Goal: Task Accomplishment & Management: Complete application form

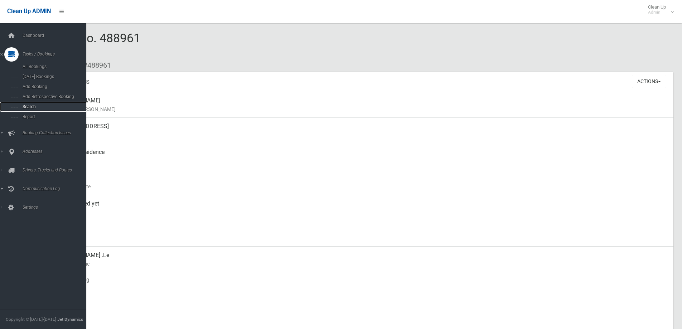
click at [26, 109] on span "Search" at bounding box center [52, 106] width 65 height 5
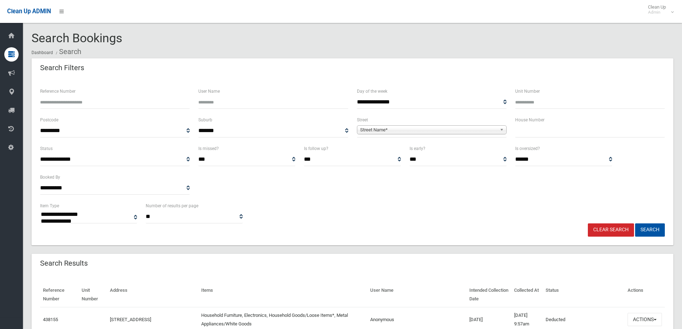
select select
drag, startPoint x: 563, startPoint y: 134, endPoint x: 570, endPoint y: 135, distance: 7.2
click at [563, 134] on input "text" at bounding box center [590, 130] width 150 height 13
type input "*"
click at [502, 128] on b at bounding box center [503, 130] width 6 height 8
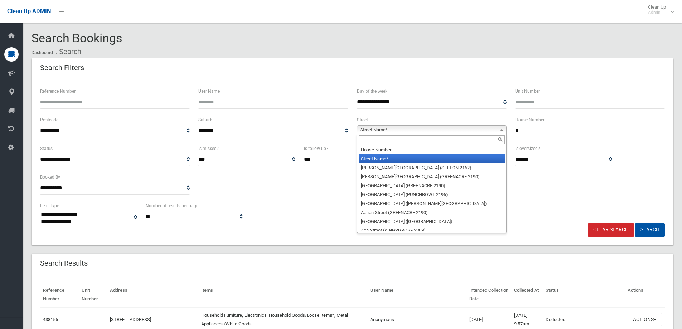
click at [467, 140] on input "text" at bounding box center [432, 139] width 146 height 9
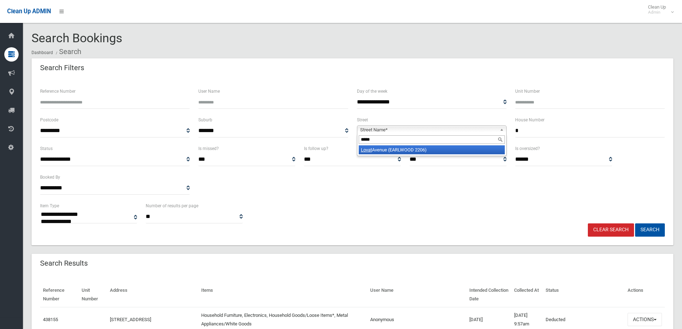
type input "*****"
click at [436, 150] on li "Lovat Avenue (EARLWOOD 2206)" at bounding box center [432, 149] width 146 height 9
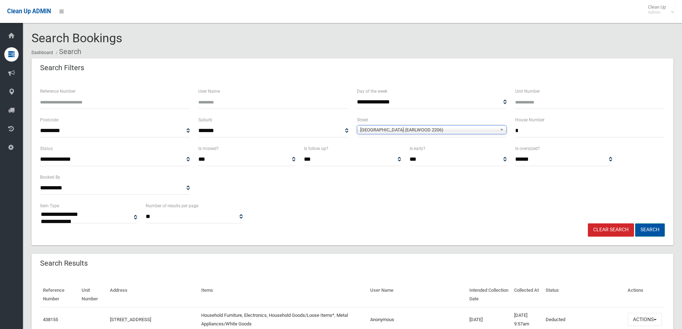
click at [651, 229] on button "Search" at bounding box center [650, 229] width 30 height 13
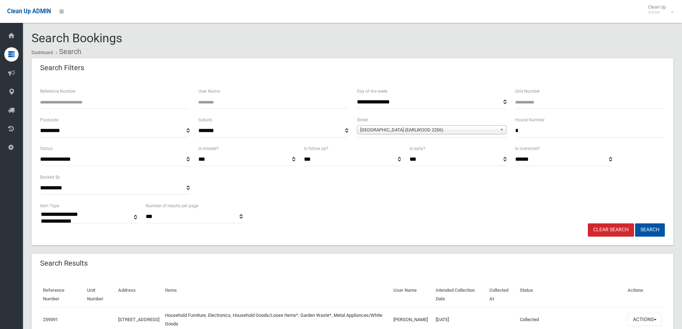
select select
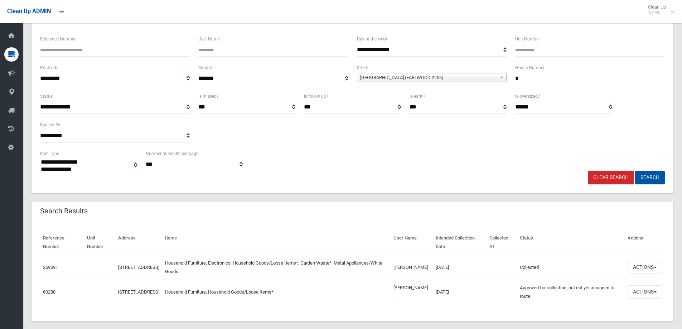
scroll to position [62, 0]
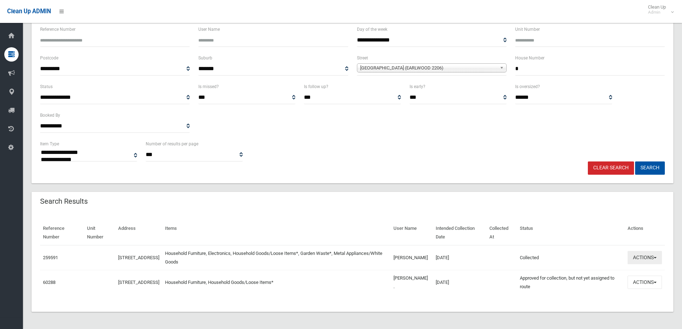
click at [657, 256] on button "Actions" at bounding box center [645, 257] width 34 height 13
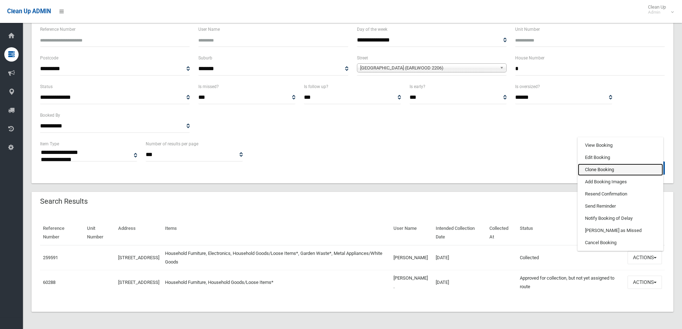
click at [619, 171] on link "Clone Booking" at bounding box center [620, 170] width 85 height 12
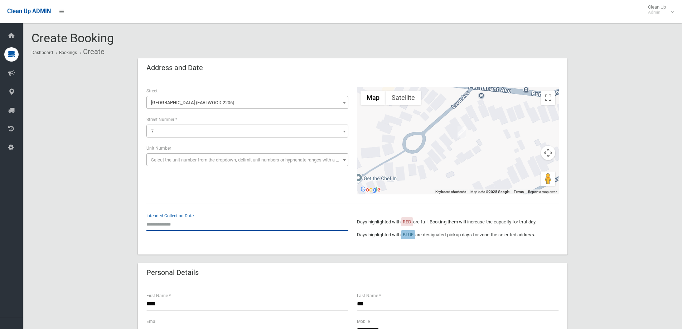
click at [170, 225] on input "text" at bounding box center [247, 224] width 202 height 13
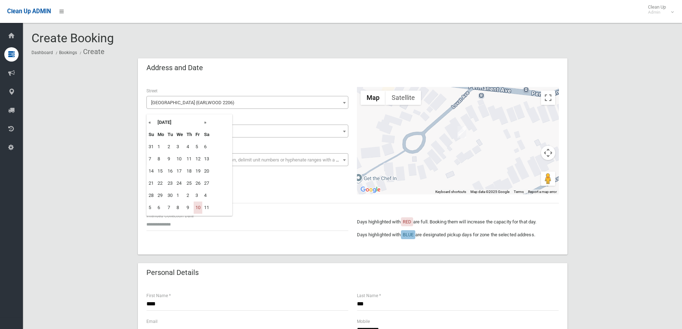
click at [205, 121] on th "»" at bounding box center [206, 122] width 9 height 12
click at [199, 194] on td "31" at bounding box center [198, 195] width 9 height 12
type input "**********"
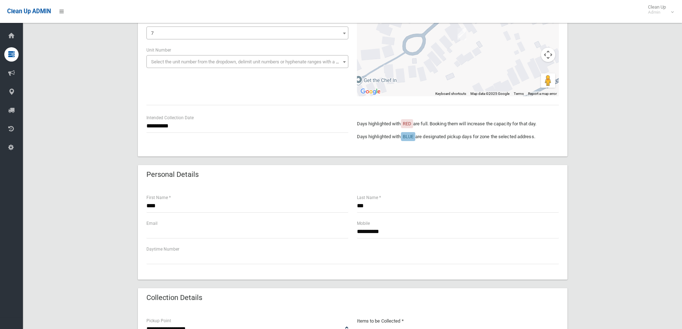
scroll to position [107, 0]
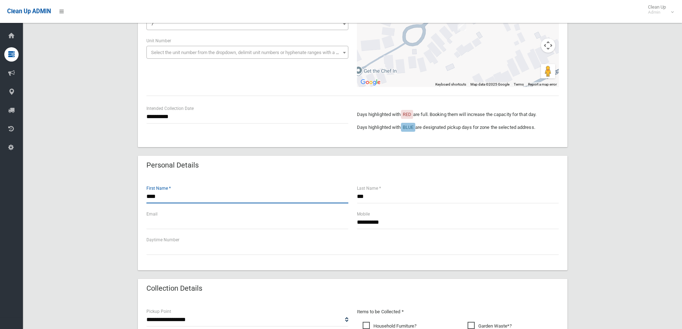
click at [183, 195] on input "****" at bounding box center [247, 196] width 202 height 13
type input "*"
type input "****"
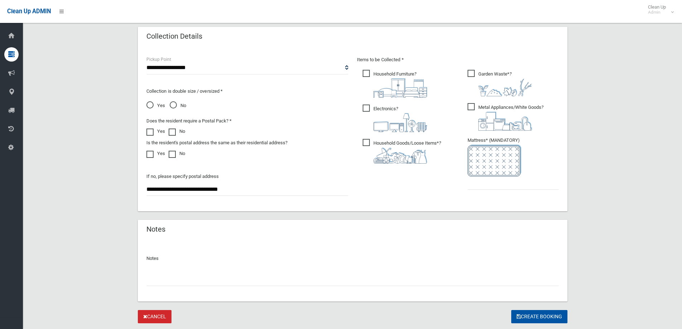
scroll to position [380, 0]
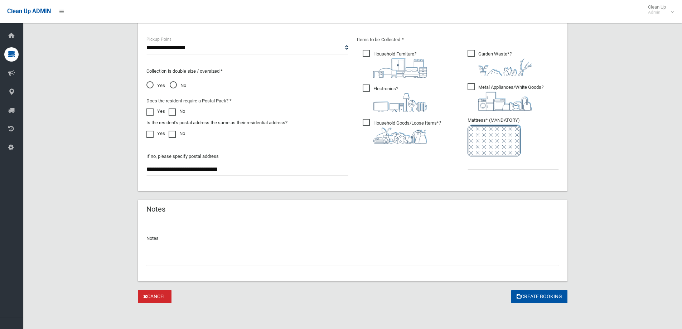
click at [194, 261] on input "text" at bounding box center [352, 259] width 413 height 13
type input "**********"
click at [475, 167] on input "text" at bounding box center [513, 163] width 91 height 13
type input "*"
click at [539, 294] on button "Create Booking" at bounding box center [539, 296] width 56 height 13
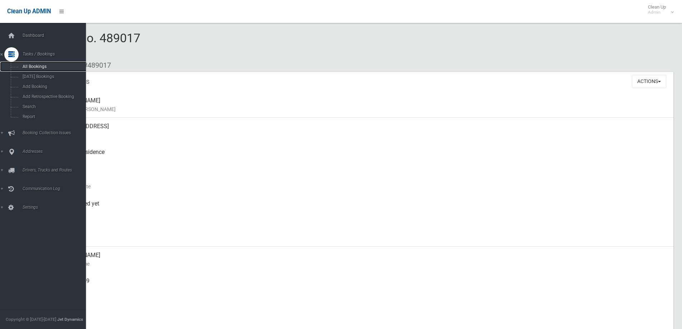
click at [39, 66] on span "All Bookings" at bounding box center [52, 66] width 65 height 5
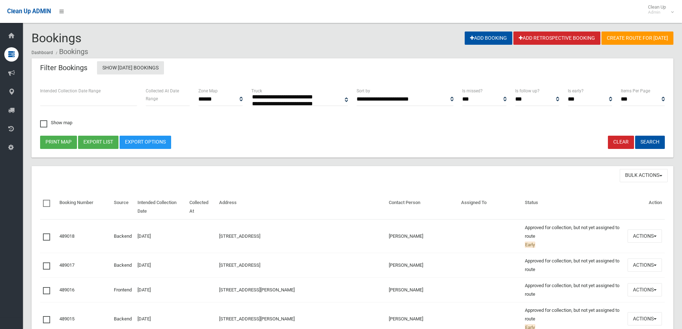
select select
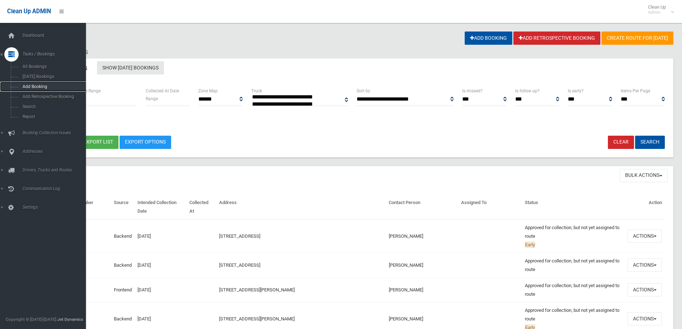
click at [29, 86] on span "Add Booking" at bounding box center [52, 86] width 65 height 5
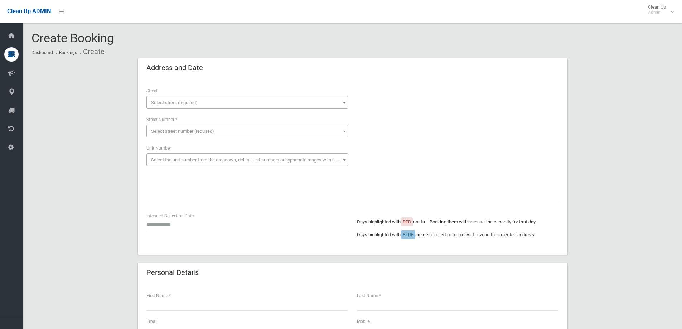
click at [346, 104] on span at bounding box center [344, 102] width 7 height 13
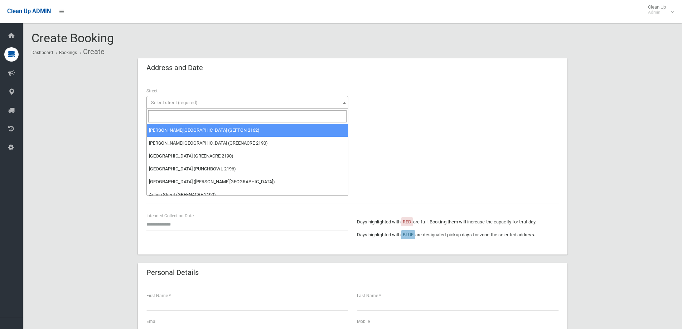
click at [257, 116] on input "search" at bounding box center [247, 116] width 198 height 12
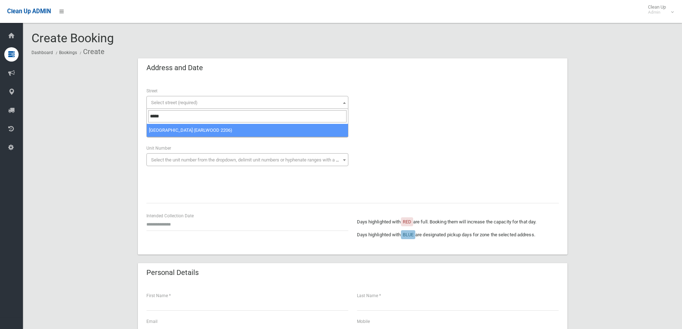
type input "*****"
select select "***"
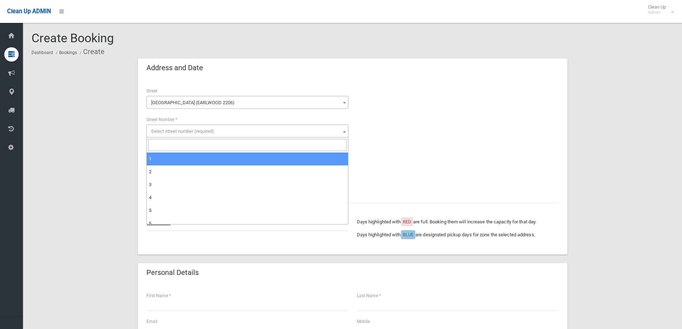
click at [193, 133] on span "Select street number (required)" at bounding box center [182, 131] width 63 height 5
click at [171, 146] on input "search" at bounding box center [247, 145] width 198 height 12
type input "*"
select select "*"
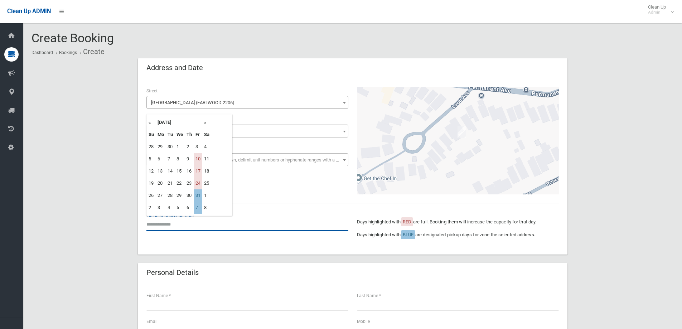
click at [177, 225] on input "text" at bounding box center [247, 224] width 202 height 13
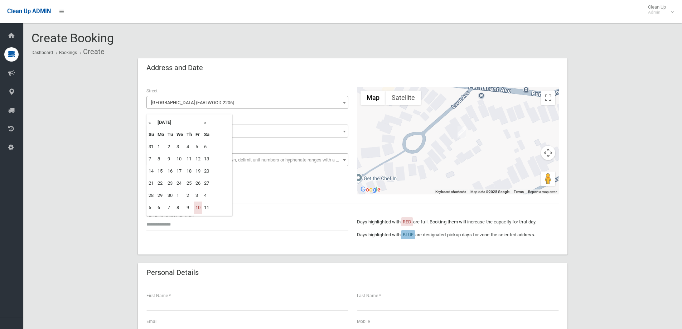
click at [206, 121] on th "»" at bounding box center [206, 122] width 9 height 12
click at [150, 122] on th "«" at bounding box center [151, 122] width 9 height 12
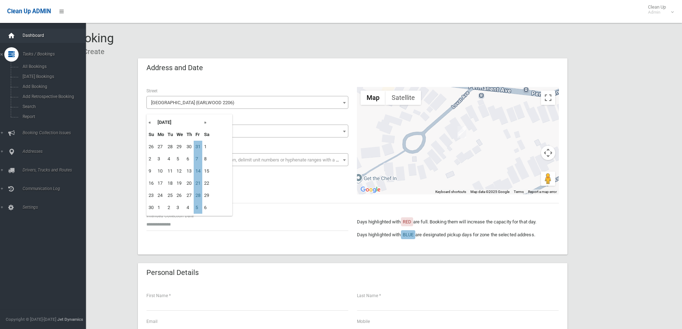
click at [11, 33] on icon at bounding box center [12, 36] width 8 height 14
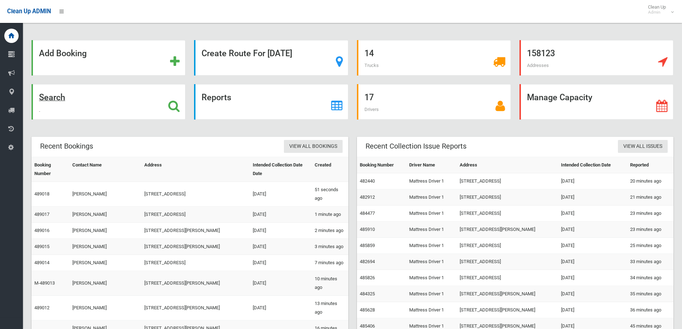
click at [172, 105] on icon at bounding box center [173, 106] width 11 height 12
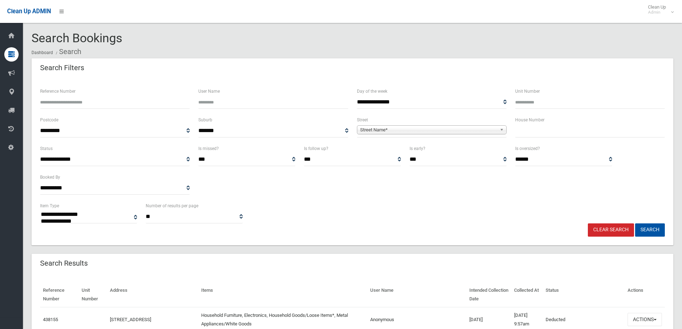
select select
click at [542, 131] on input "text" at bounding box center [590, 130] width 150 height 13
type input "***"
click at [500, 128] on b at bounding box center [503, 130] width 6 height 8
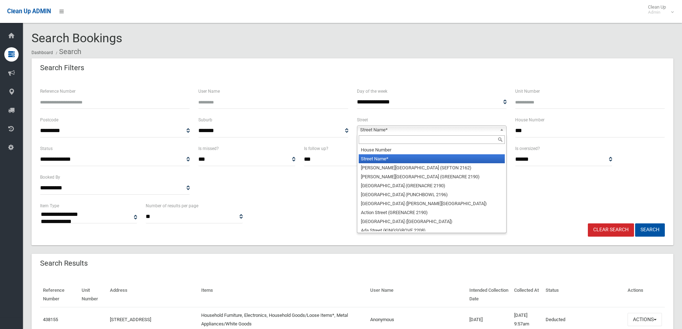
click at [473, 141] on input "text" at bounding box center [432, 139] width 146 height 9
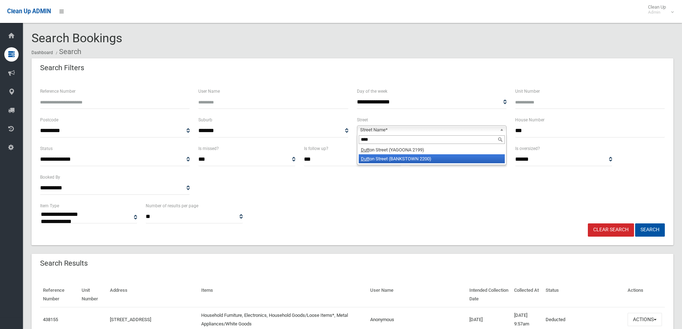
type input "****"
click at [376, 155] on li "Dutt on Street (BANKSTOWN 2200)" at bounding box center [432, 158] width 146 height 9
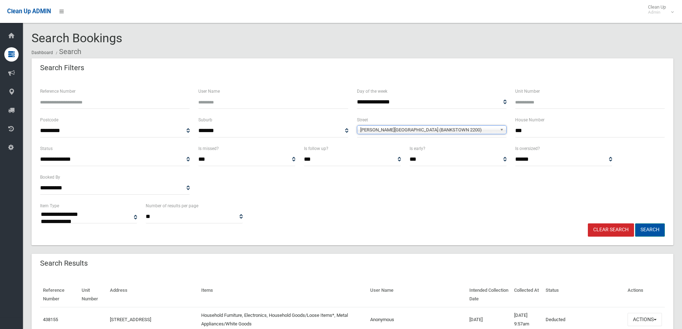
click at [649, 229] on button "Search" at bounding box center [650, 229] width 30 height 13
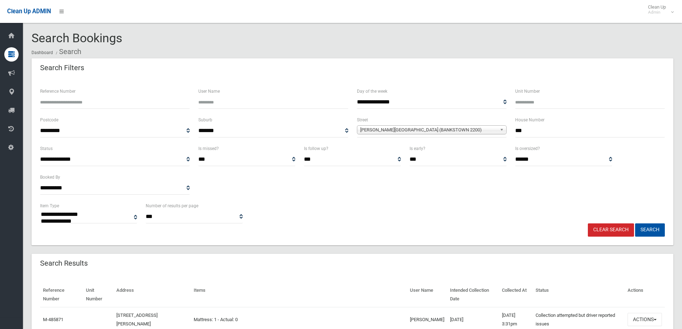
select select
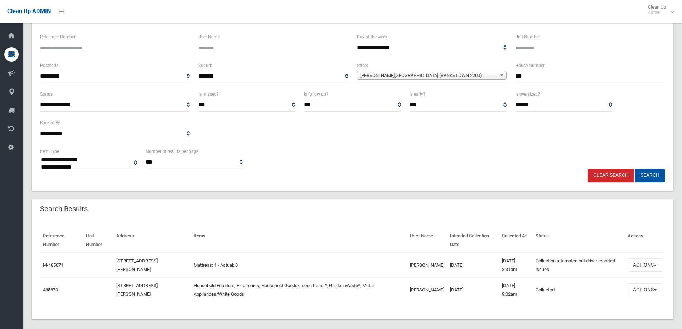
scroll to position [62, 0]
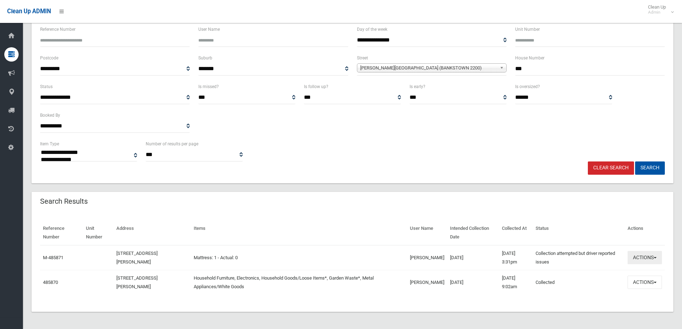
click at [656, 257] on button "Actions" at bounding box center [645, 257] width 34 height 13
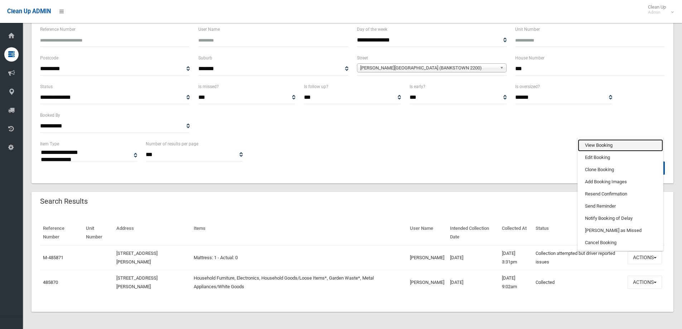
click at [600, 144] on link "View Booking" at bounding box center [620, 145] width 85 height 12
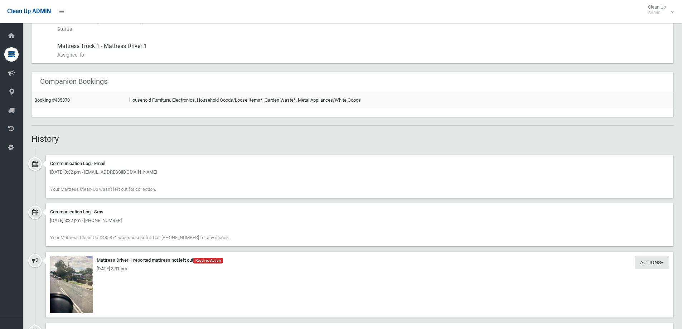
scroll to position [394, 0]
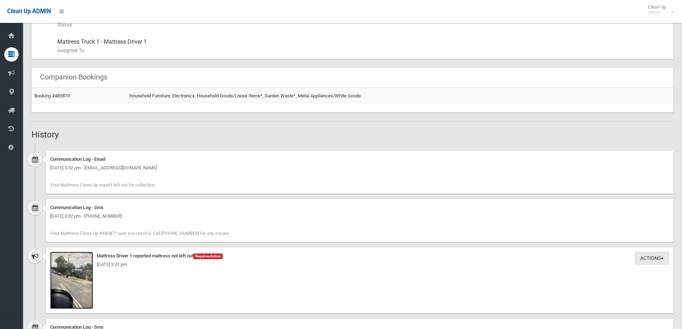
click at [81, 285] on img at bounding box center [71, 280] width 43 height 57
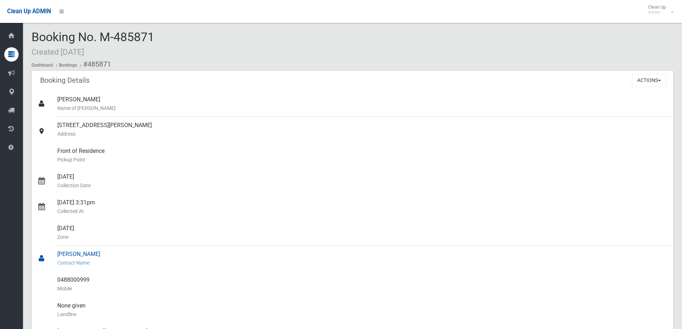
scroll to position [0, 0]
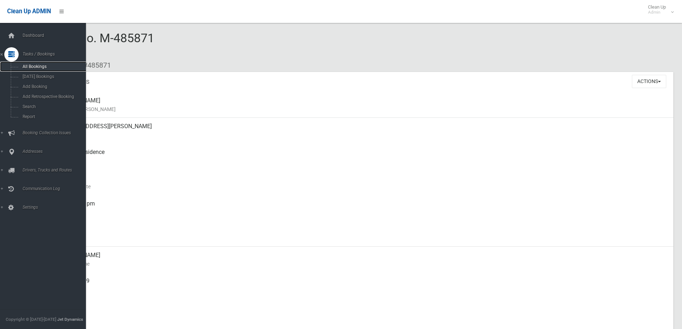
click at [19, 64] on link "All Bookings" at bounding box center [45, 67] width 91 height 10
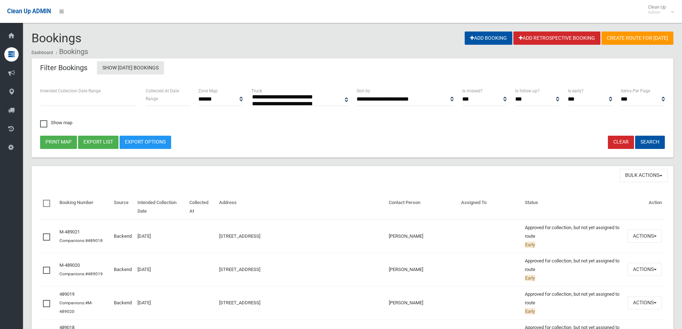
select select
